Goal: Information Seeking & Learning: Stay updated

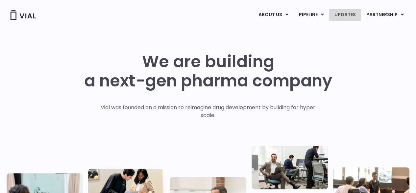
click at [338, 12] on link "UPDATES" at bounding box center [346, 14] width 32 height 11
